Goal: Submit feedback/report problem: Leave review/rating

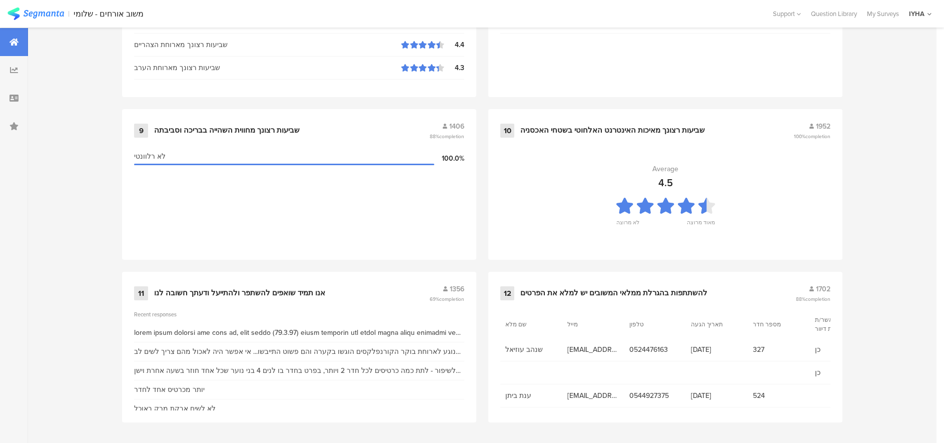
scroll to position [1025, 0]
click at [230, 289] on div "אנו תמיד שואפים להשתפר ולהתייעל ודעתך חשובה לנו" at bounding box center [239, 293] width 171 height 10
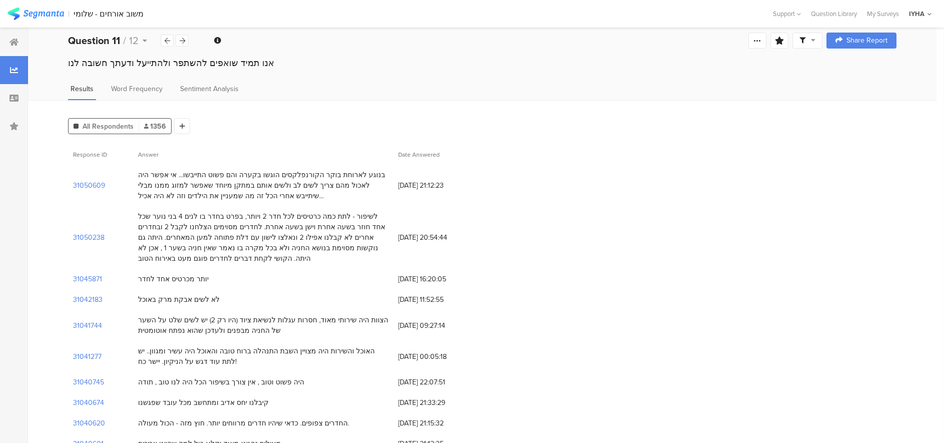
scroll to position [13, 0]
